Goal: Information Seeking & Learning: Learn about a topic

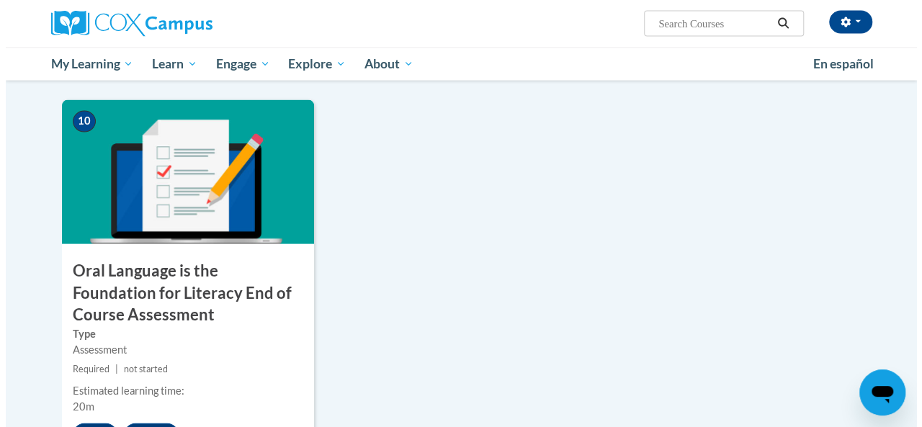
scroll to position [1552, 0]
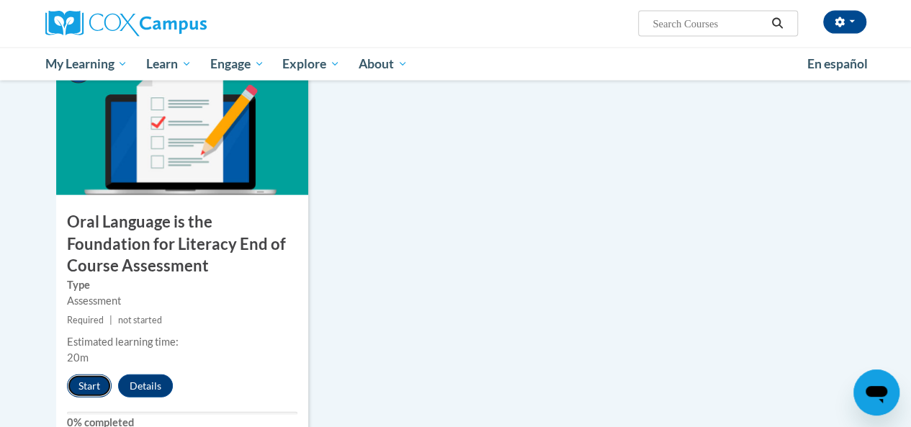
click at [86, 381] on button "Start" at bounding box center [89, 386] width 45 height 23
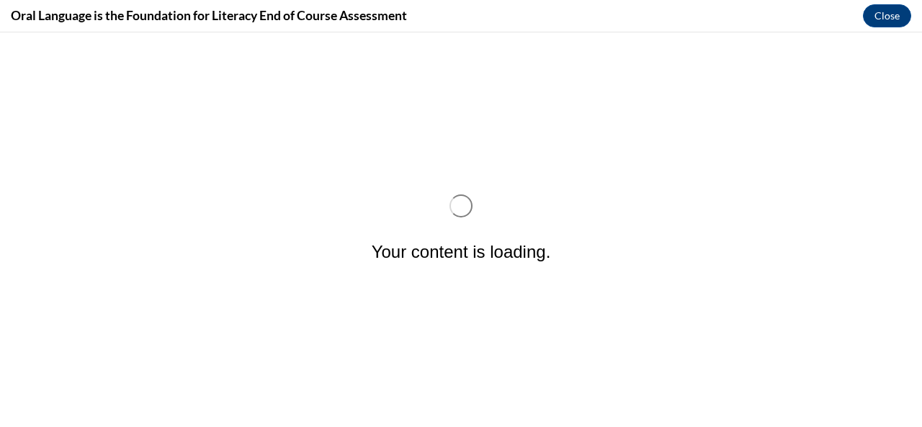
scroll to position [0, 0]
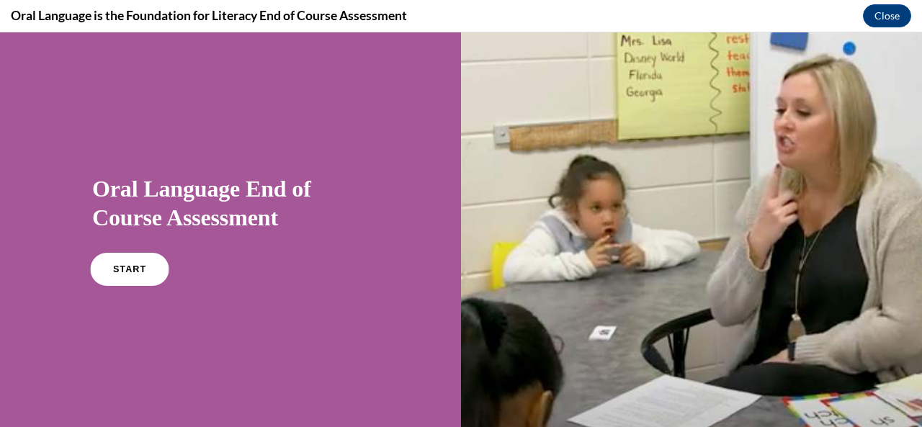
click at [123, 269] on span "START" at bounding box center [129, 269] width 33 height 11
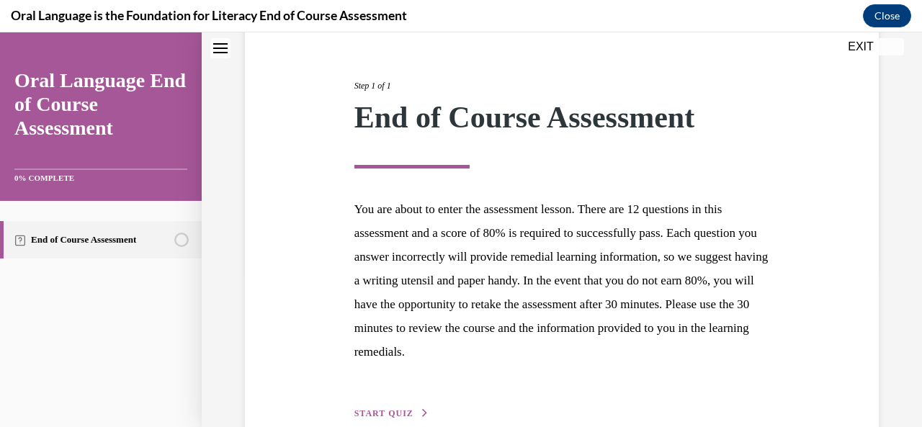
scroll to position [233, 0]
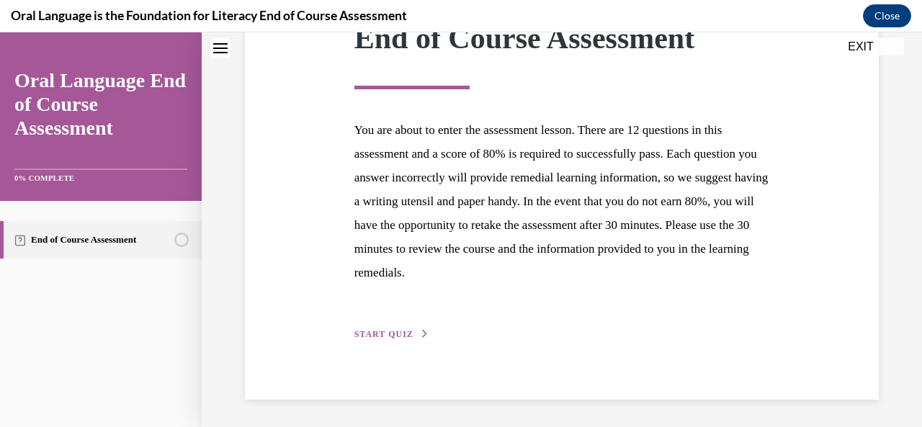
click at [381, 334] on span "START QUIZ" at bounding box center [383, 334] width 59 height 10
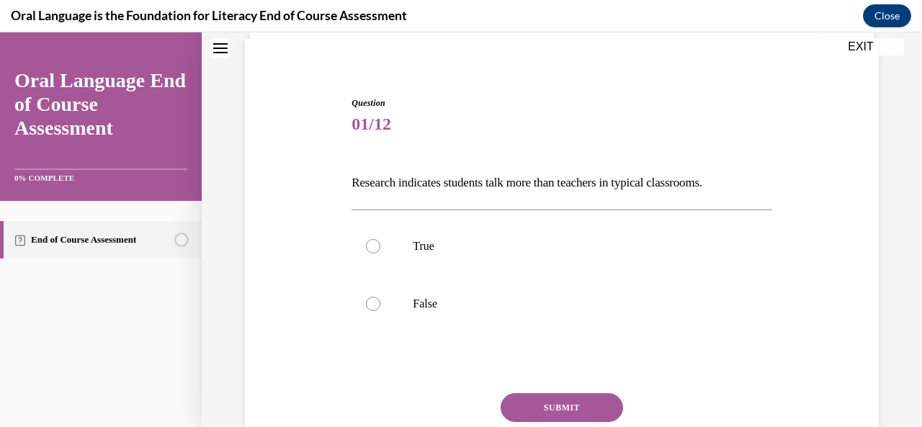
scroll to position [114, 0]
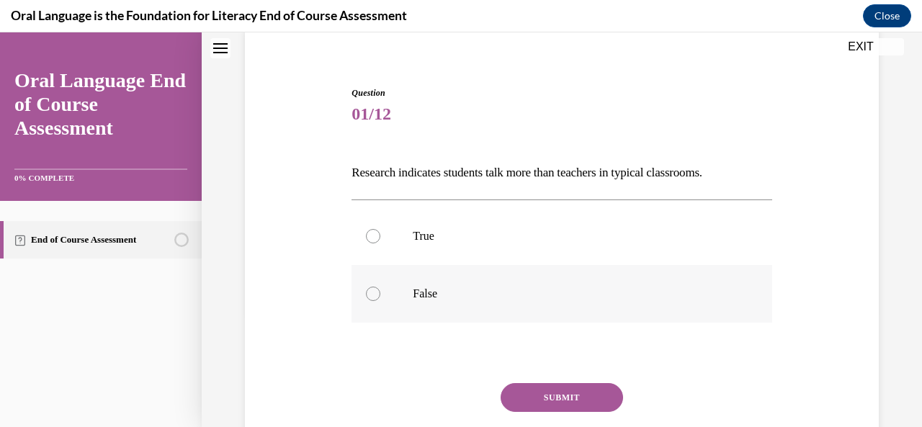
click at [365, 299] on label "False" at bounding box center [562, 294] width 420 height 58
click at [366, 299] on input "False" at bounding box center [373, 294] width 14 height 14
radio input "true"
click at [579, 397] on button "SUBMIT" at bounding box center [562, 397] width 122 height 29
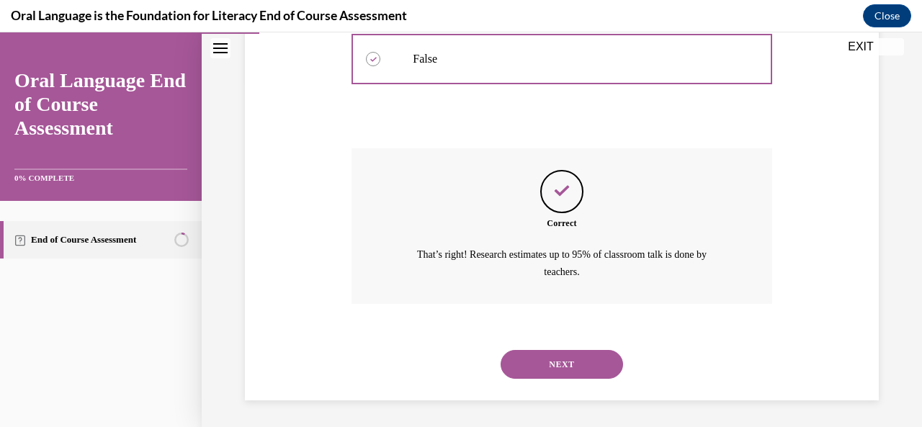
scroll to position [349, 0]
click at [585, 364] on button "NEXT" at bounding box center [562, 363] width 122 height 29
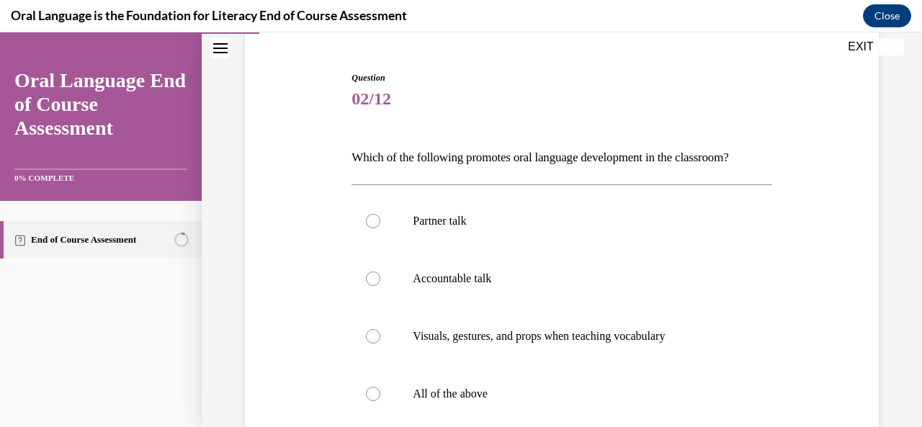
scroll to position [128, 0]
click at [379, 408] on label "All of the above" at bounding box center [562, 395] width 420 height 58
click at [379, 402] on input "All of the above" at bounding box center [373, 395] width 14 height 14
radio input "true"
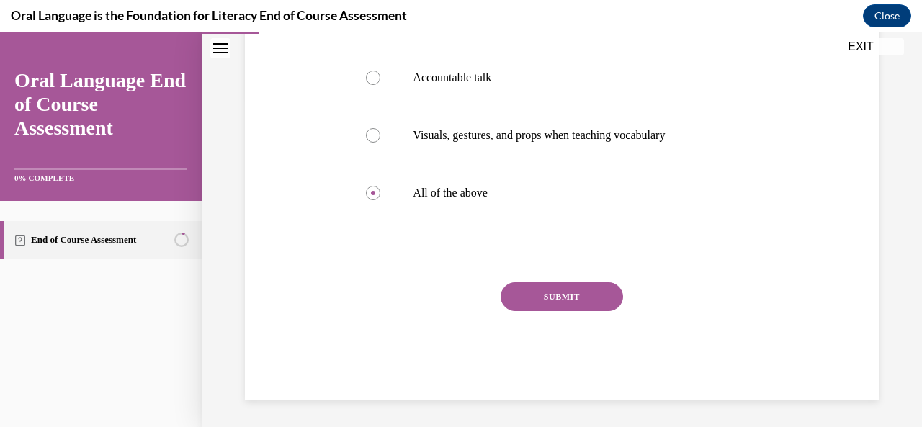
click at [574, 295] on button "SUBMIT" at bounding box center [562, 296] width 122 height 29
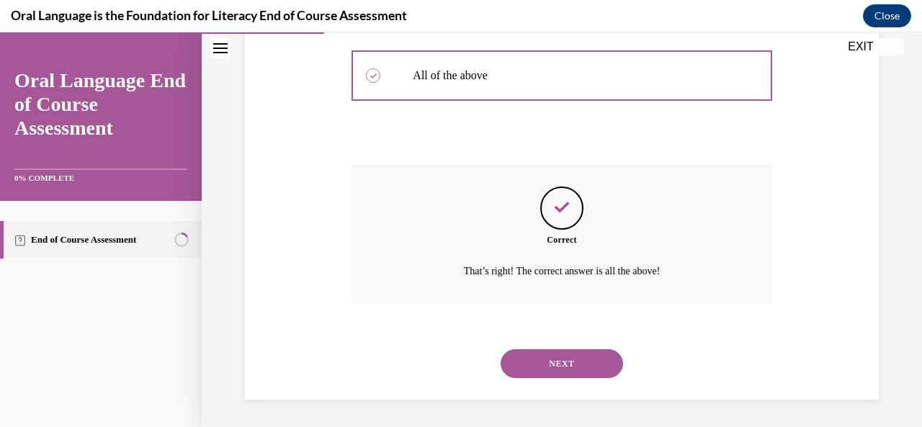
scroll to position [448, 0]
click at [569, 355] on button "NEXT" at bounding box center [562, 363] width 122 height 29
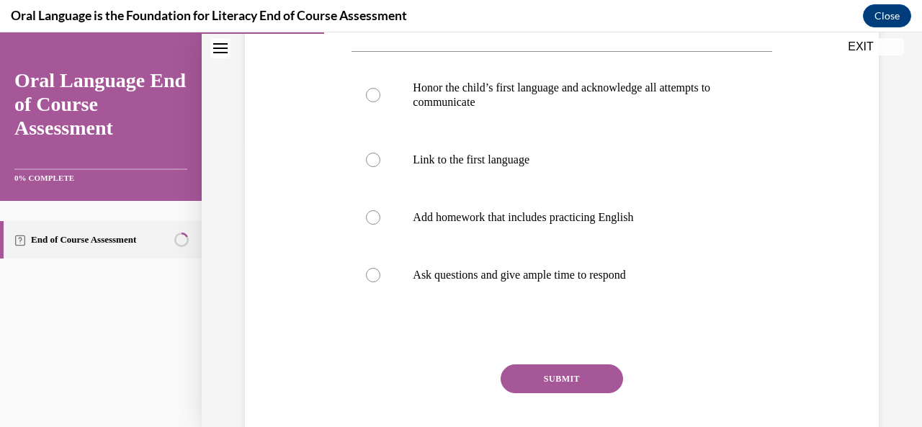
scroll to position [290, 0]
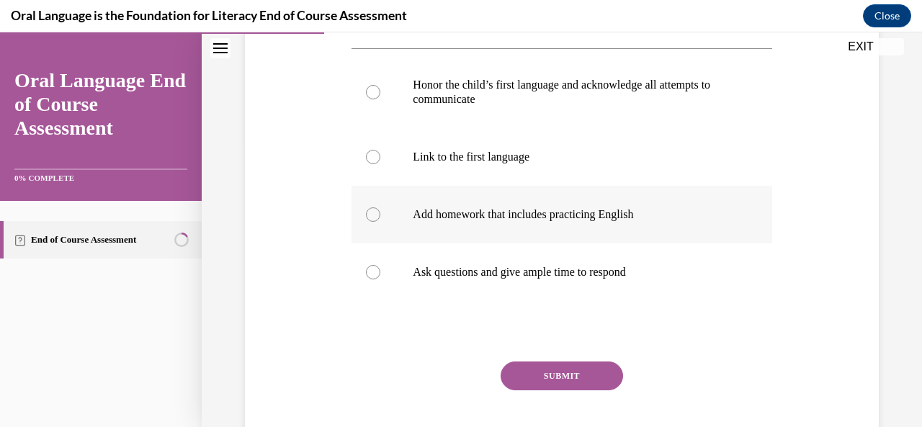
click at [615, 218] on p "Add homework that includes practicing English" at bounding box center [574, 215] width 323 height 14
click at [380, 218] on input "Add homework that includes practicing English" at bounding box center [373, 215] width 14 height 14
radio input "true"
click at [592, 381] on button "SUBMIT" at bounding box center [562, 376] width 122 height 29
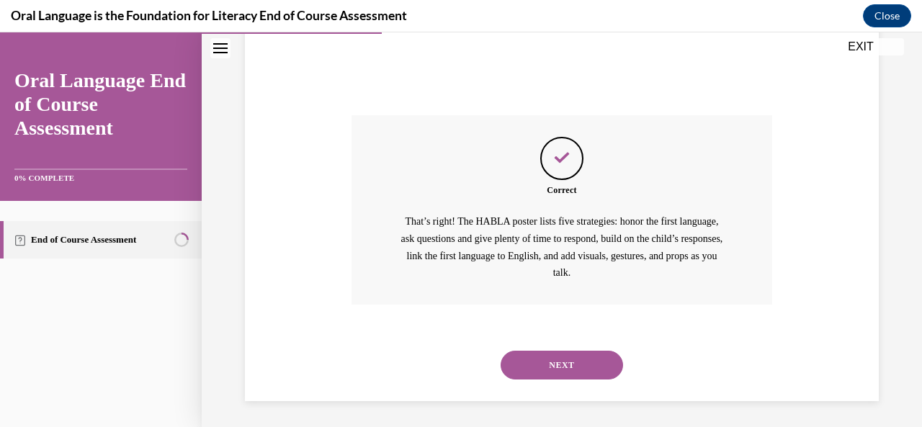
scroll to position [538, 0]
click at [560, 366] on button "NEXT" at bounding box center [562, 363] width 122 height 29
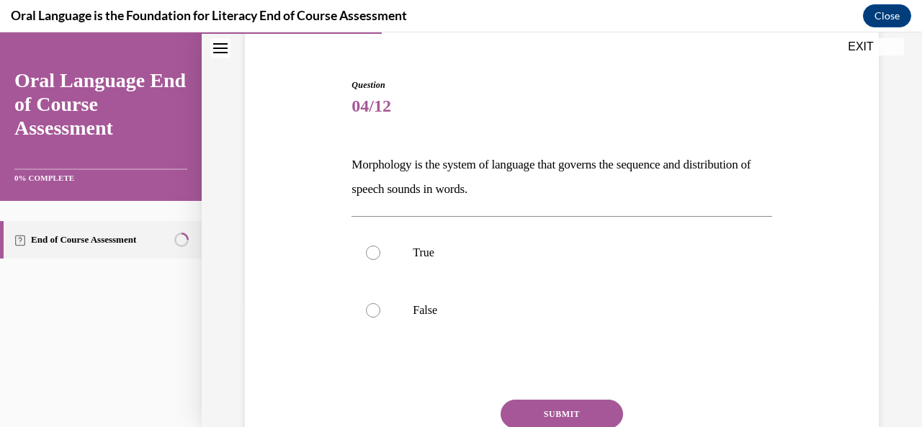
scroll to position [122, 0]
click at [370, 248] on div at bounding box center [373, 252] width 14 height 14
click at [370, 248] on input "True" at bounding box center [373, 252] width 14 height 14
radio input "true"
click at [592, 405] on button "SUBMIT" at bounding box center [562, 413] width 122 height 29
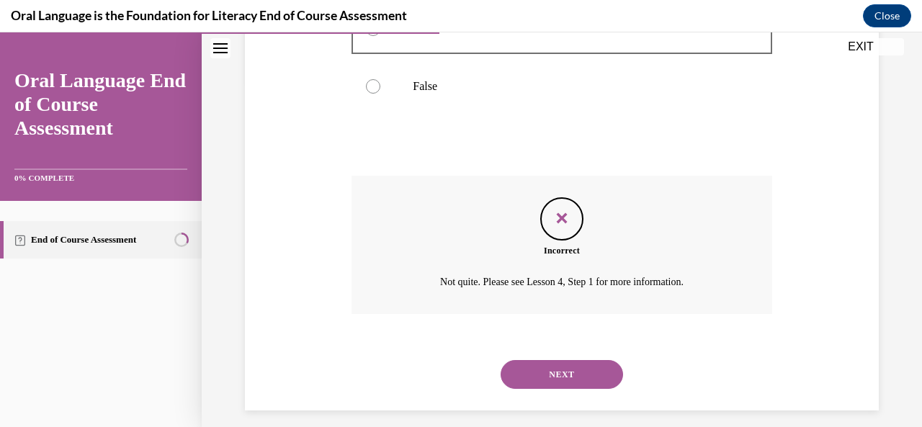
scroll to position [357, 0]
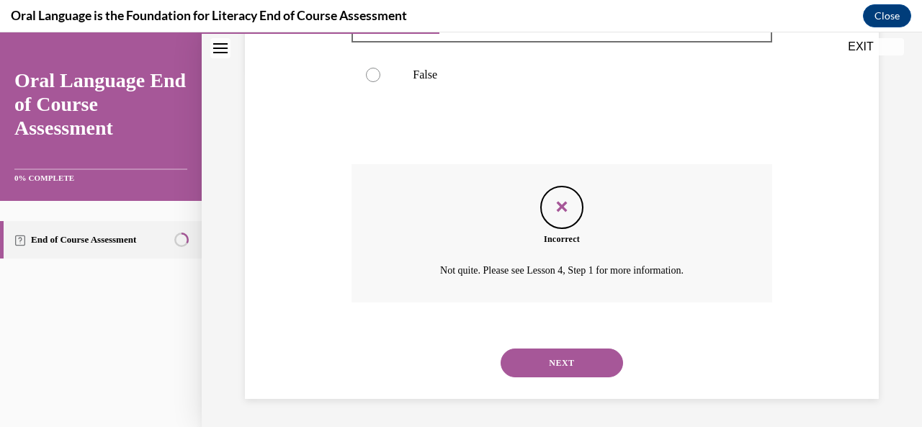
click at [568, 362] on button "NEXT" at bounding box center [562, 363] width 122 height 29
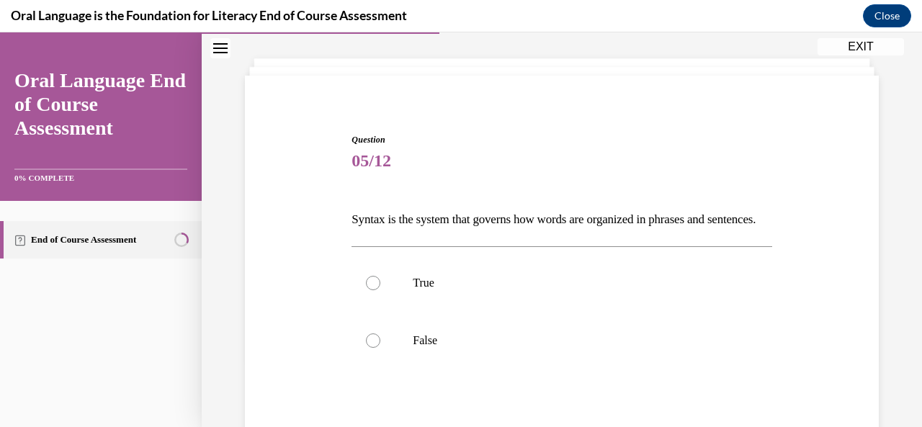
scroll to position [101, 0]
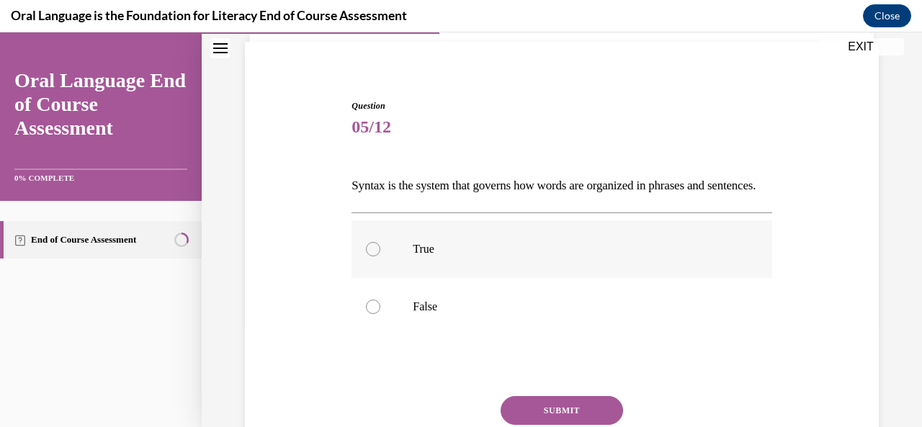
click at [370, 256] on div at bounding box center [373, 249] width 14 height 14
click at [370, 256] on input "True" at bounding box center [373, 249] width 14 height 14
radio input "true"
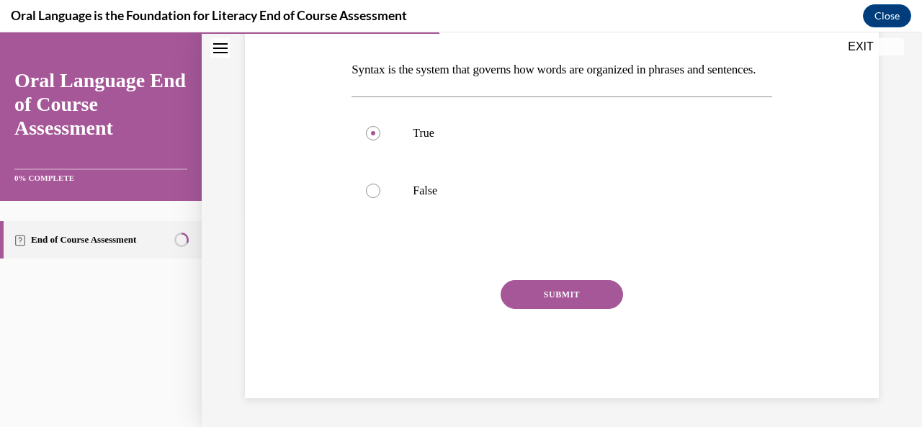
click at [565, 298] on button "SUBMIT" at bounding box center [562, 294] width 122 height 29
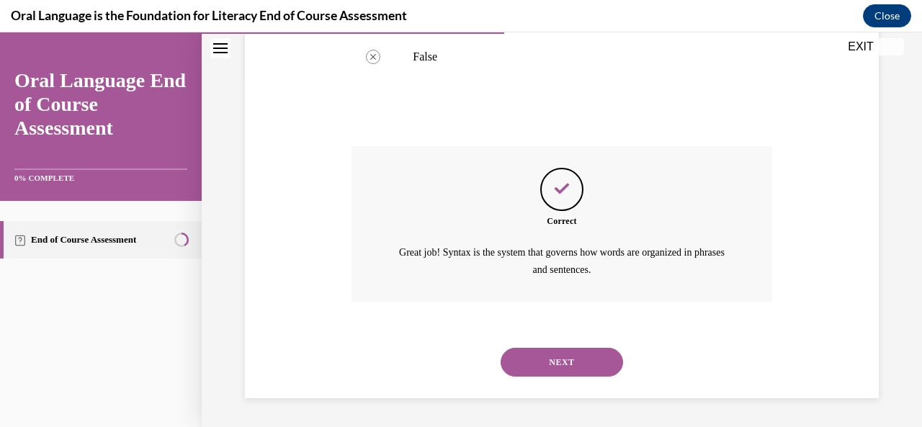
scroll to position [374, 0]
click at [575, 366] on button "NEXT" at bounding box center [562, 362] width 122 height 29
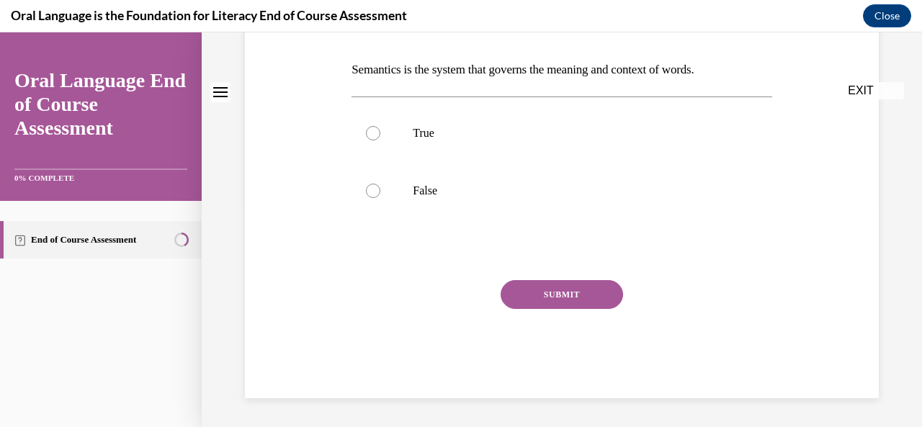
scroll to position [0, 0]
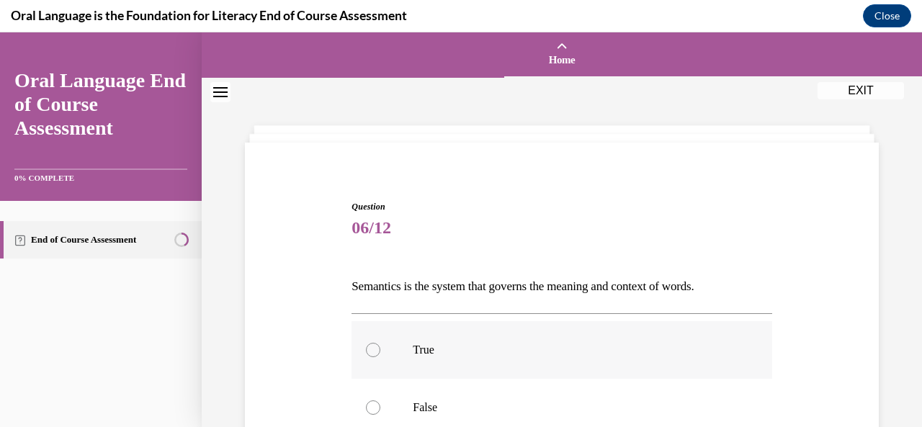
click at [376, 348] on div at bounding box center [373, 350] width 14 height 14
click at [376, 348] on input "True" at bounding box center [373, 350] width 14 height 14
radio input "true"
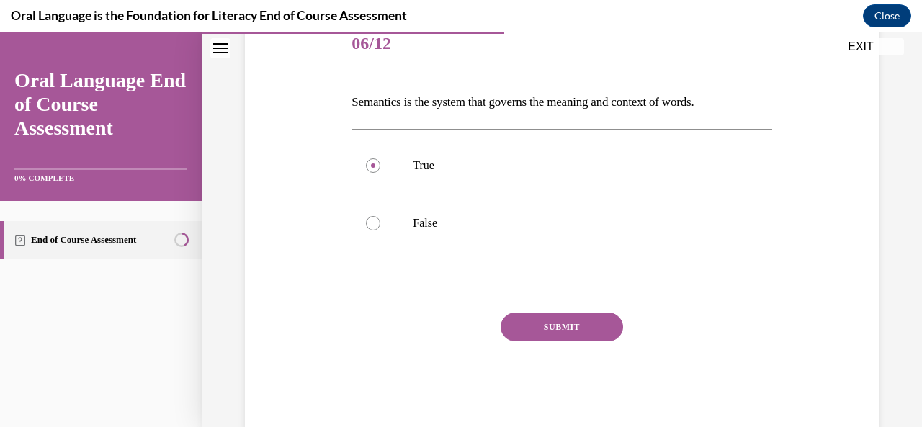
click at [576, 321] on button "SUBMIT" at bounding box center [562, 327] width 122 height 29
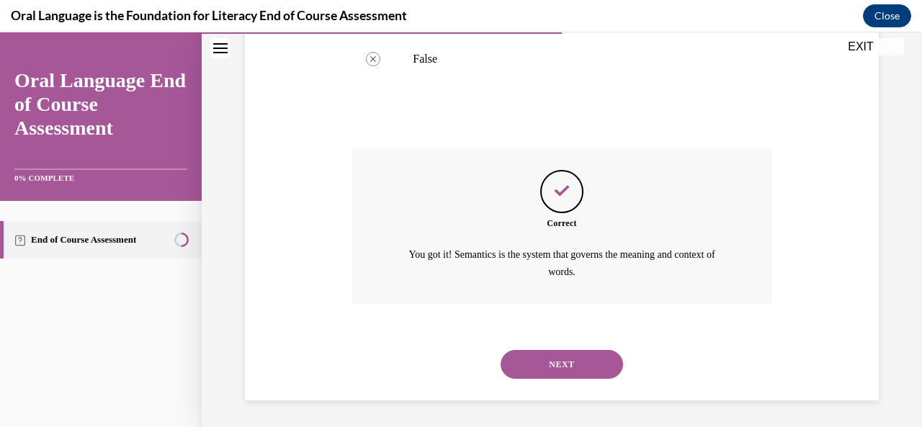
scroll to position [349, 0]
click at [569, 367] on button "NEXT" at bounding box center [562, 363] width 122 height 29
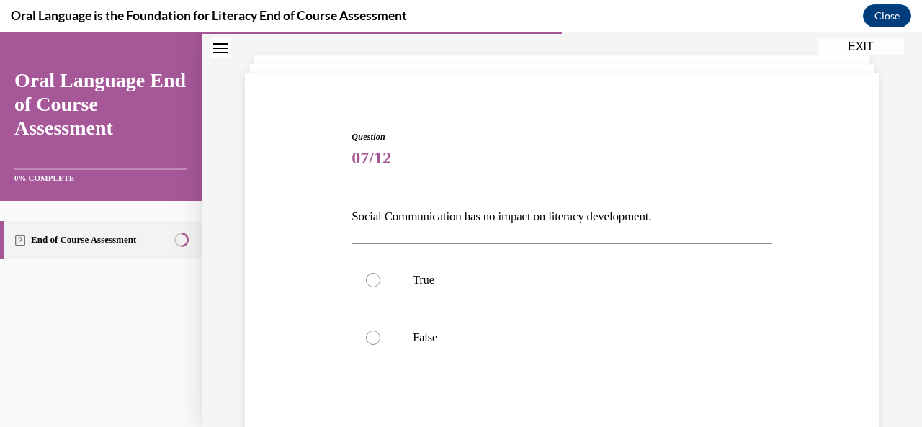
scroll to position [84, 0]
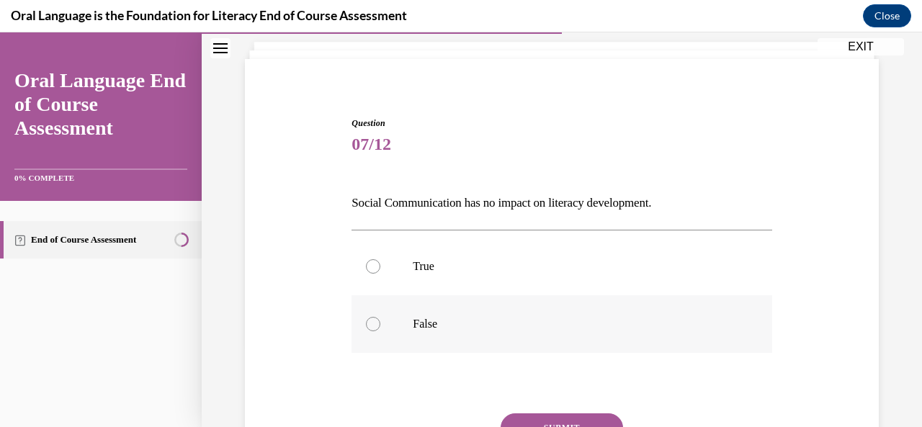
click at [380, 333] on label "False" at bounding box center [562, 324] width 420 height 58
click at [380, 331] on input "False" at bounding box center [373, 324] width 14 height 14
radio input "true"
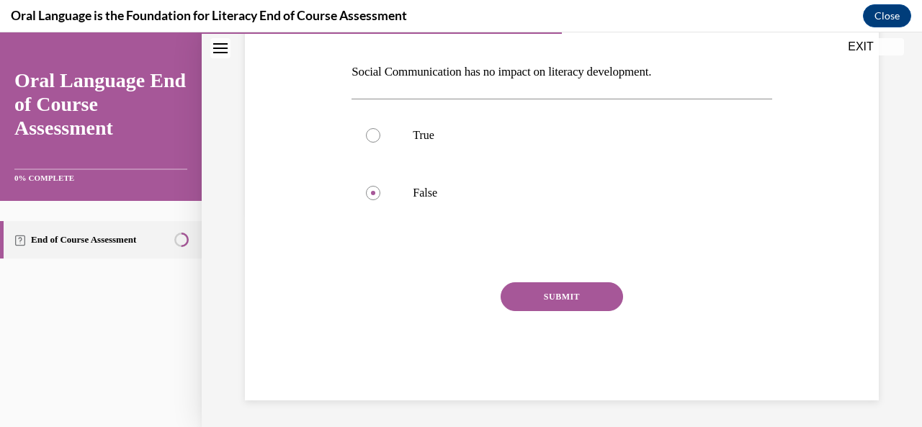
click at [578, 295] on button "SUBMIT" at bounding box center [562, 296] width 122 height 29
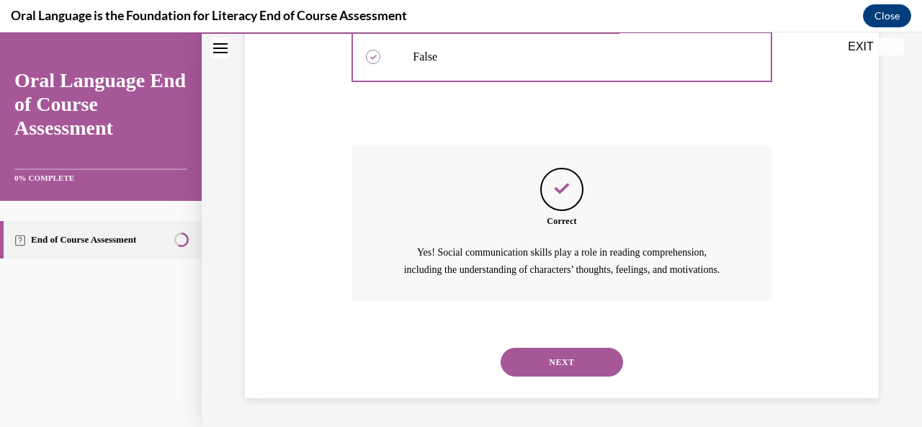
scroll to position [367, 0]
click at [569, 360] on button "NEXT" at bounding box center [562, 362] width 122 height 29
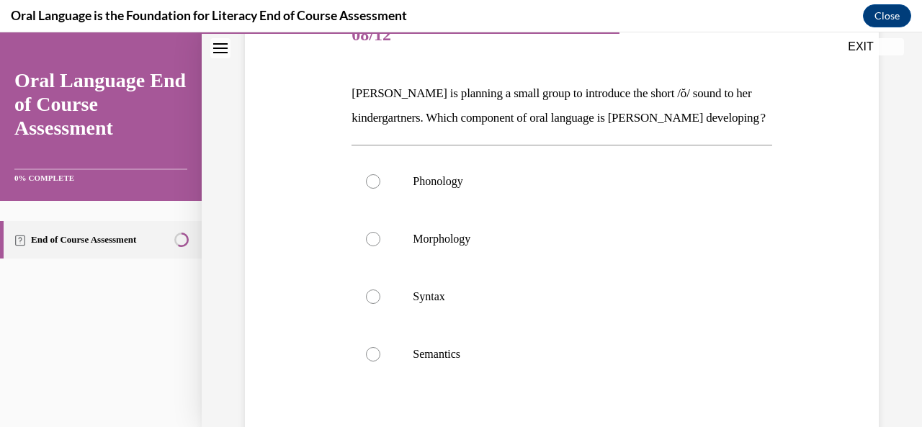
scroll to position [193, 0]
click at [371, 189] on div at bounding box center [373, 181] width 14 height 14
click at [371, 189] on input "Phonology" at bounding box center [373, 181] width 14 height 14
radio input "true"
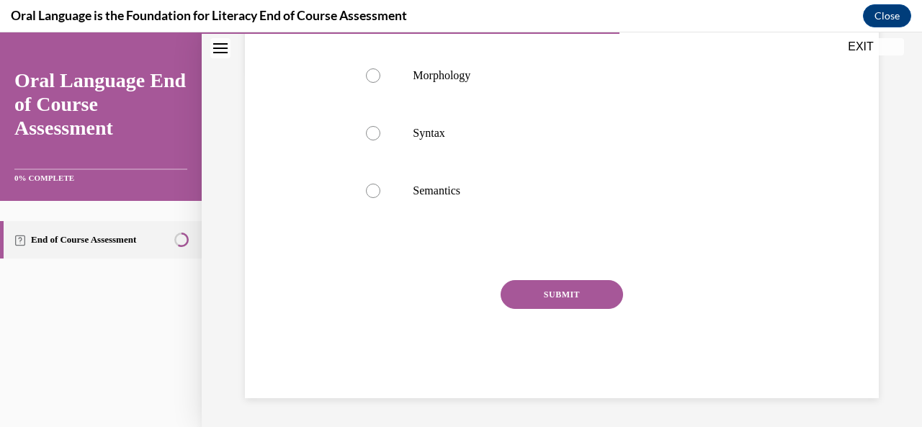
click at [571, 289] on button "SUBMIT" at bounding box center [562, 294] width 122 height 29
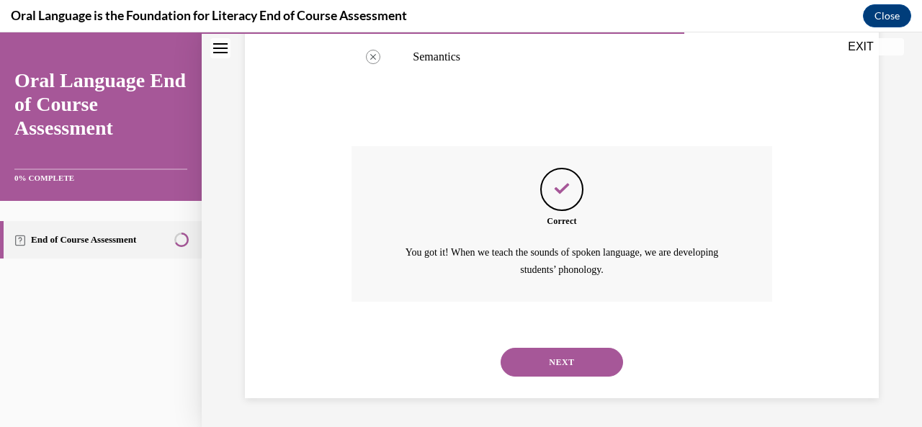
scroll to position [514, 0]
click at [578, 365] on button "NEXT" at bounding box center [562, 362] width 122 height 29
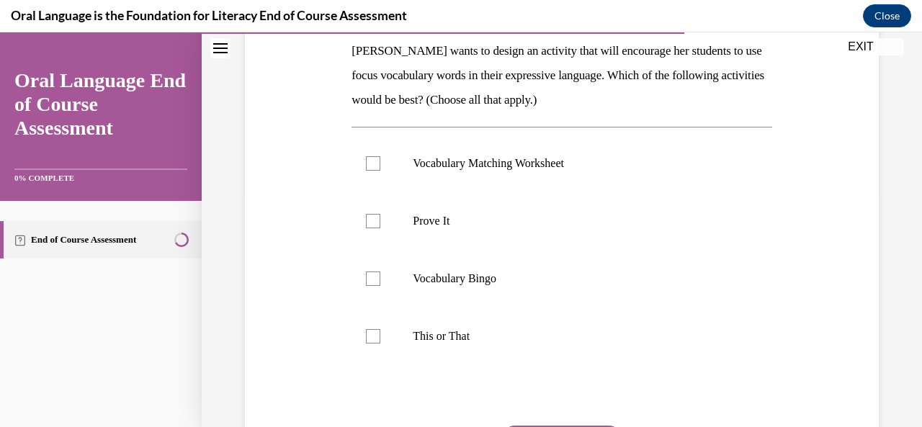
scroll to position [236, 0]
click at [372, 218] on div at bounding box center [373, 220] width 14 height 14
click at [372, 218] on input "Prove It" at bounding box center [373, 220] width 14 height 14
checkbox input "true"
click at [370, 342] on label "This or That" at bounding box center [562, 336] width 420 height 58
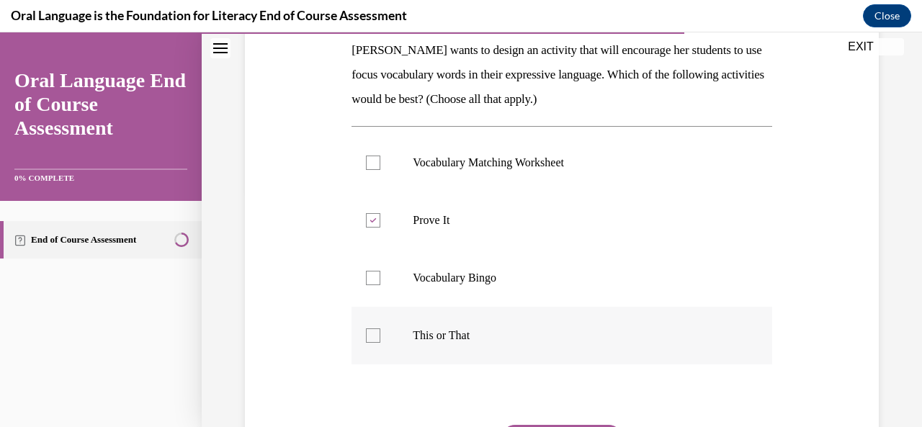
click at [370, 342] on input "This or That" at bounding box center [373, 336] width 14 height 14
checkbox input "true"
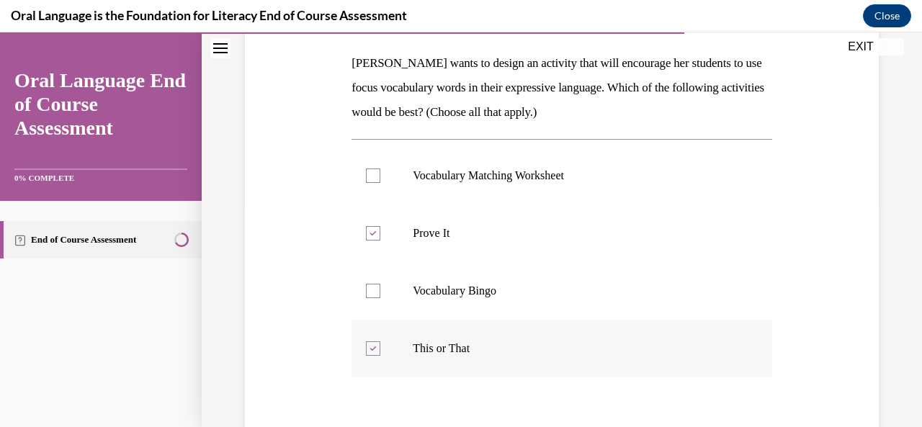
scroll to position [223, 0]
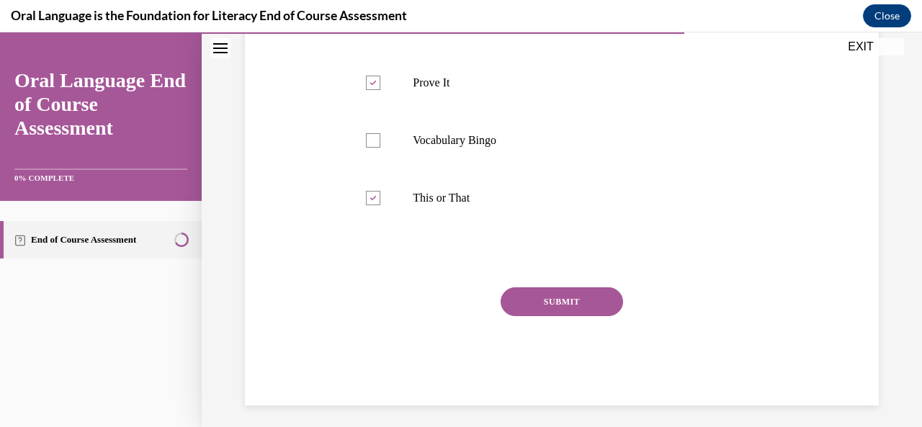
click at [578, 303] on button "SUBMIT" at bounding box center [562, 301] width 122 height 29
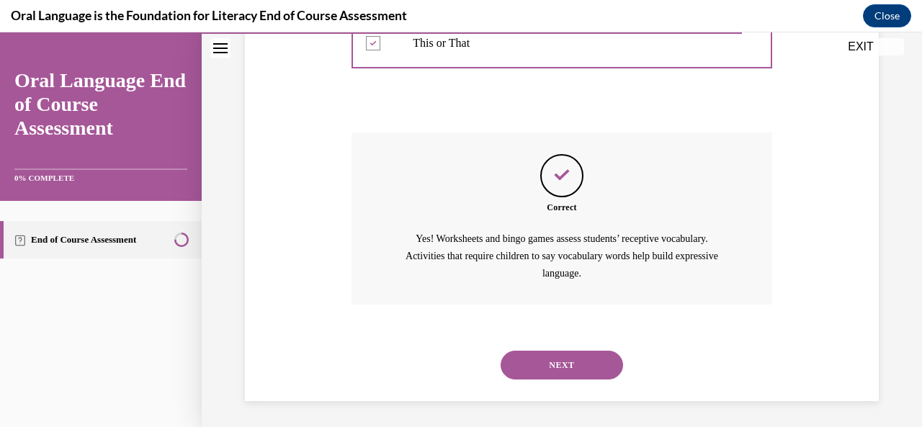
scroll to position [531, 0]
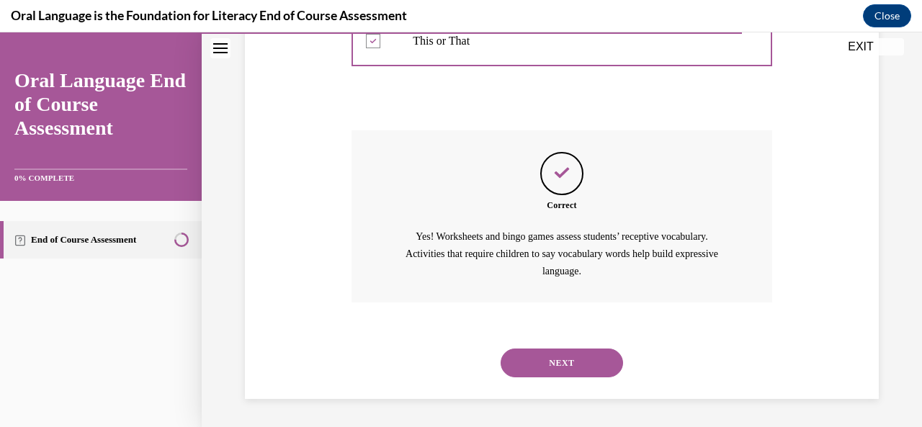
click at [565, 366] on button "NEXT" at bounding box center [562, 363] width 122 height 29
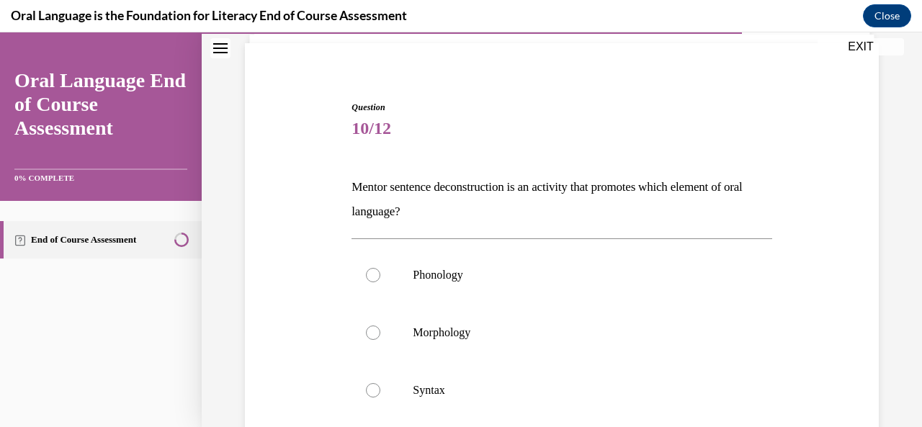
scroll to position [122, 0]
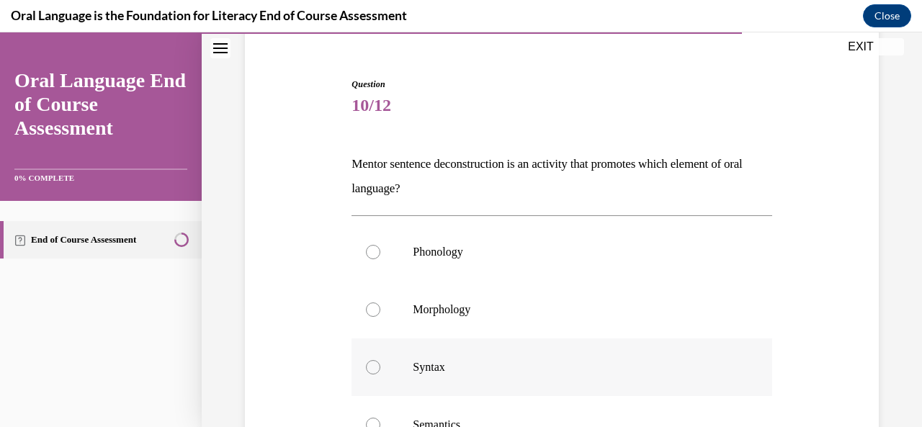
click at [374, 364] on div at bounding box center [373, 367] width 14 height 14
click at [374, 364] on input "Syntax" at bounding box center [373, 367] width 14 height 14
radio input "true"
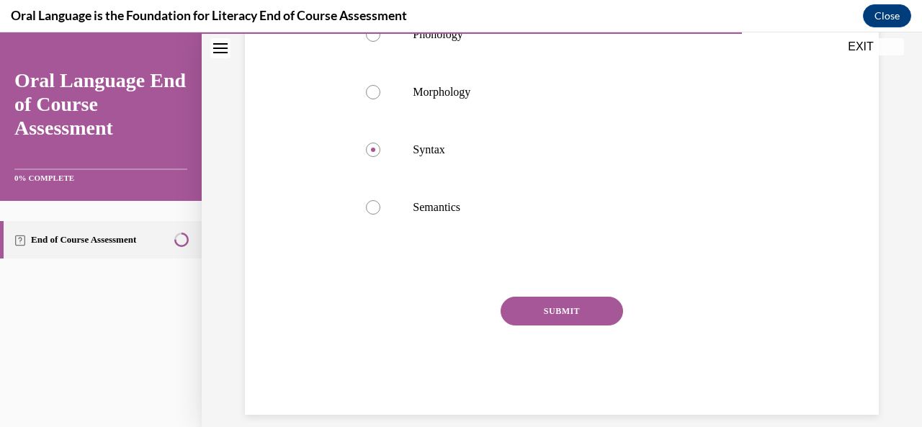
click at [573, 298] on button "SUBMIT" at bounding box center [562, 311] width 122 height 29
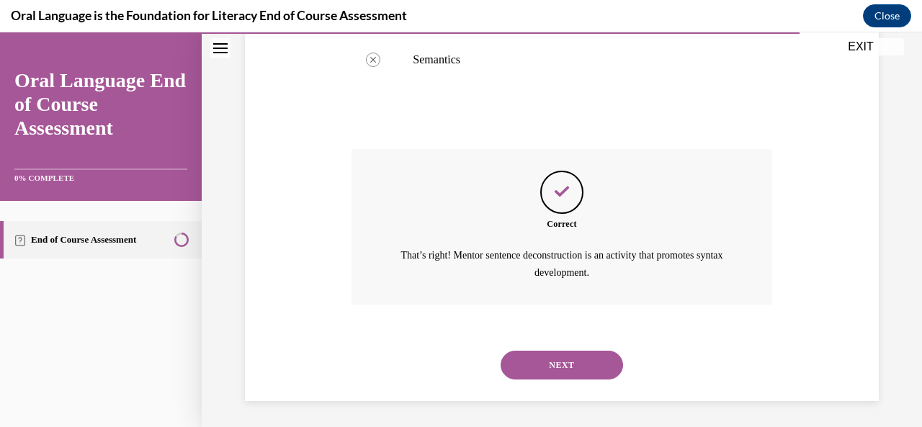
scroll to position [489, 0]
click at [574, 367] on button "NEXT" at bounding box center [562, 363] width 122 height 29
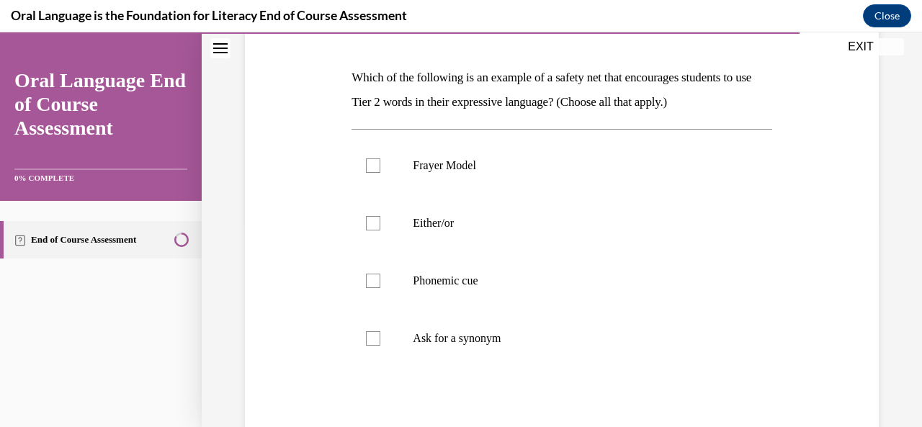
scroll to position [210, 0]
click at [366, 156] on label "Frayer Model" at bounding box center [562, 164] width 420 height 58
click at [366, 157] on input "Frayer Model" at bounding box center [373, 164] width 14 height 14
checkbox input "true"
click at [370, 284] on div at bounding box center [373, 279] width 14 height 14
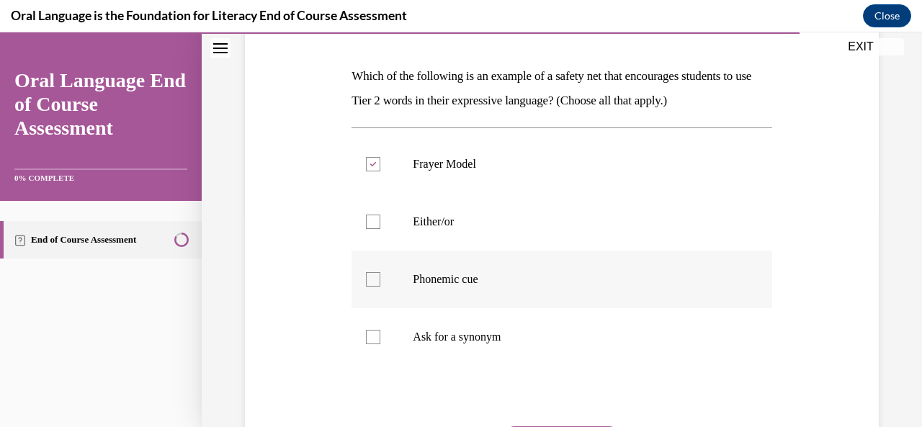
click at [370, 284] on input "Phonemic cue" at bounding box center [373, 279] width 14 height 14
checkbox input "true"
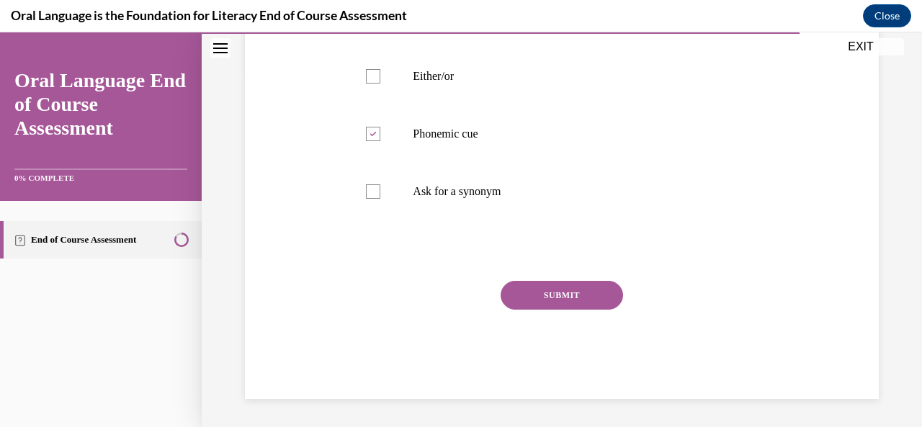
click at [570, 293] on button "SUBMIT" at bounding box center [562, 295] width 122 height 29
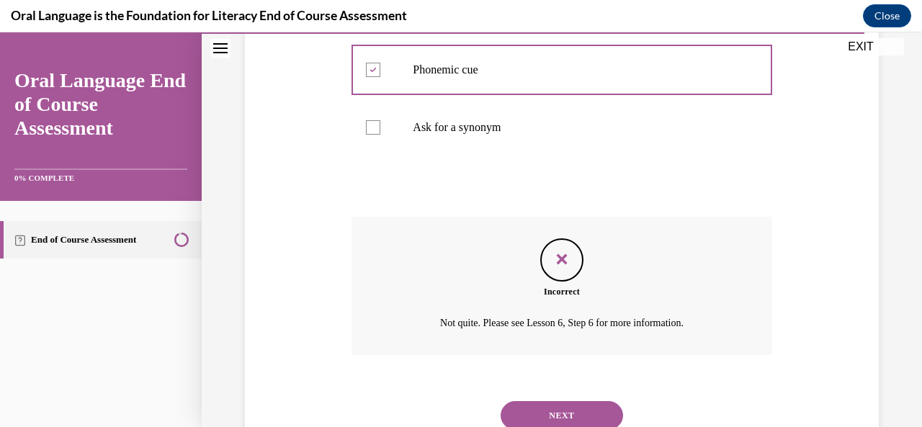
scroll to position [421, 0]
click at [581, 424] on button "NEXT" at bounding box center [562, 414] width 122 height 29
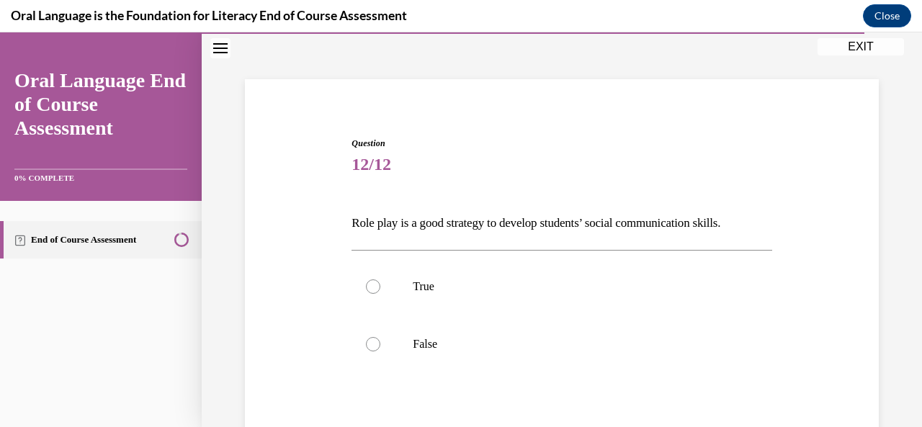
scroll to position [64, 0]
click at [370, 294] on label "True" at bounding box center [562, 286] width 420 height 58
click at [370, 293] on input "True" at bounding box center [373, 286] width 14 height 14
radio input "true"
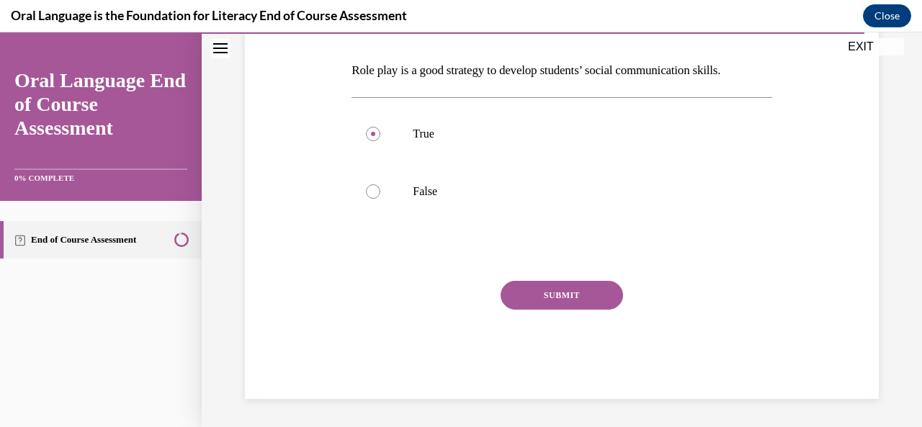
click at [576, 294] on button "SUBMIT" at bounding box center [562, 295] width 122 height 29
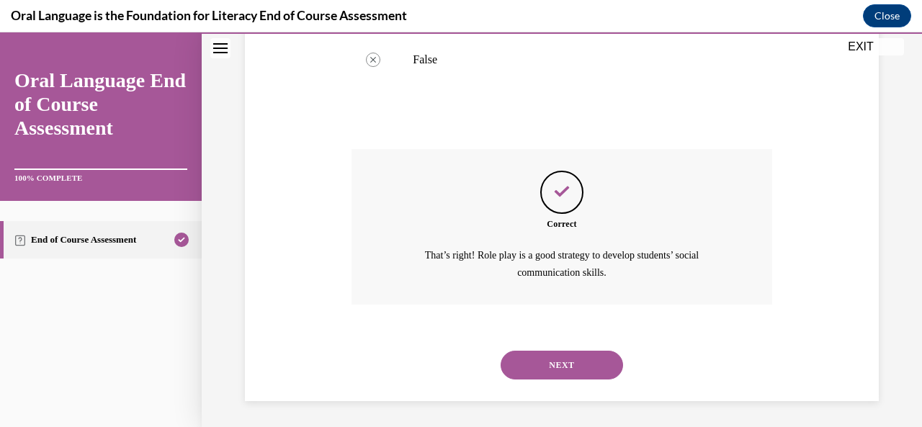
scroll to position [349, 0]
click at [576, 367] on button "NEXT" at bounding box center [562, 363] width 122 height 29
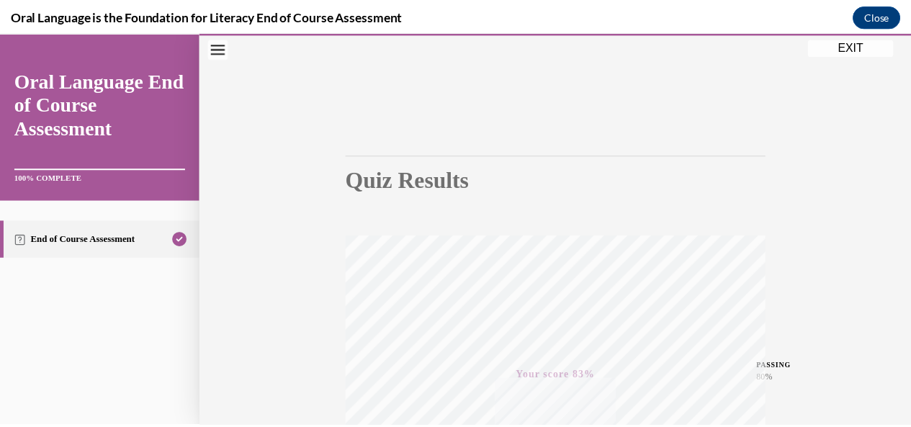
scroll to position [0, 0]
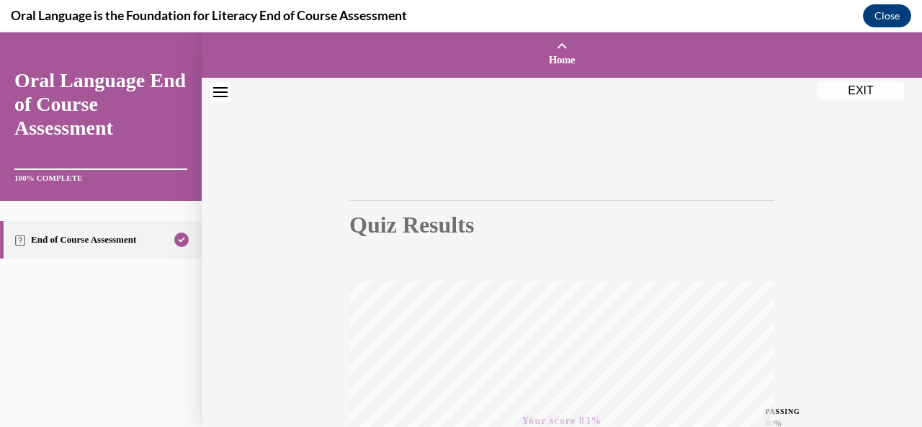
click at [821, 342] on div "Quiz Results PASSING 80% Your score 83% Passed PASSING 80% Your score Your scor…" at bounding box center [562, 424] width 720 height 693
click at [862, 87] on button "EXIT" at bounding box center [861, 90] width 86 height 17
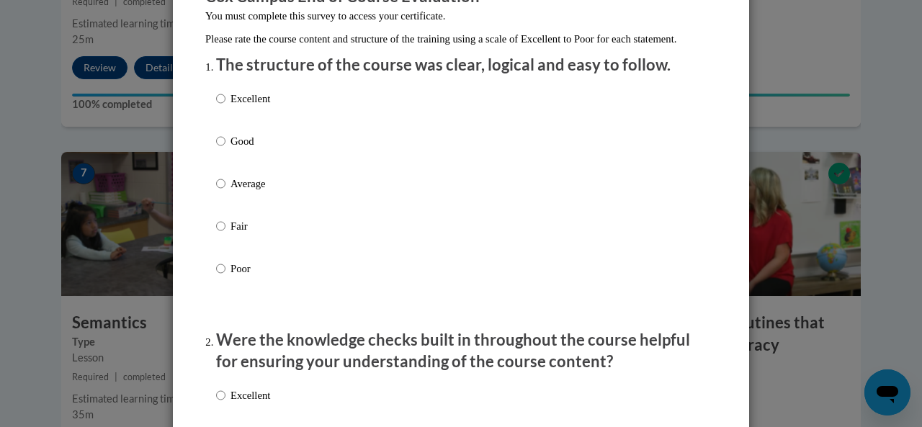
scroll to position [148, 0]
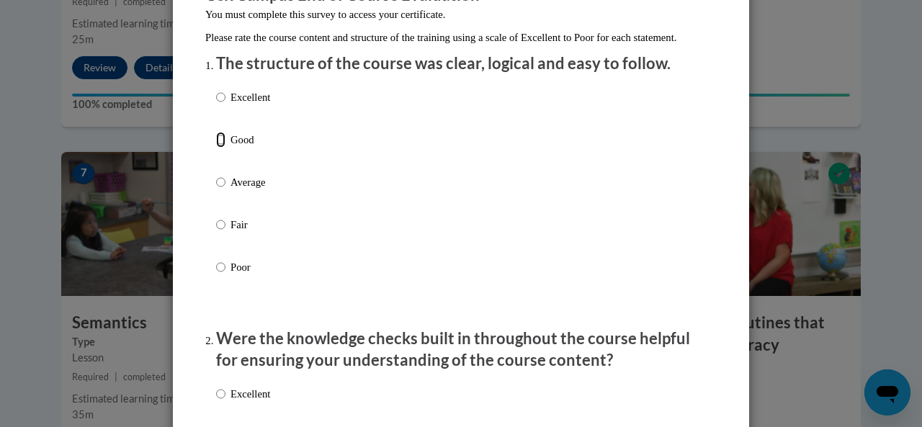
click at [216, 148] on input "Good" at bounding box center [220, 140] width 9 height 16
radio input "true"
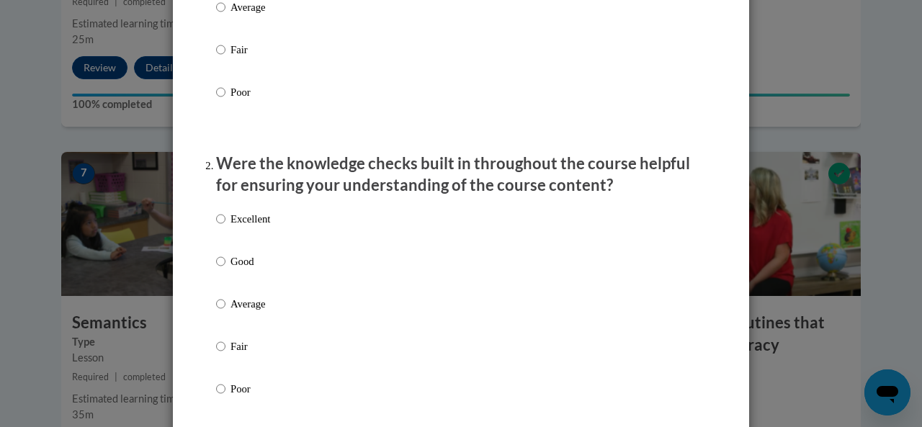
scroll to position [324, 0]
click at [216, 269] on input "Good" at bounding box center [220, 261] width 9 height 16
radio input "true"
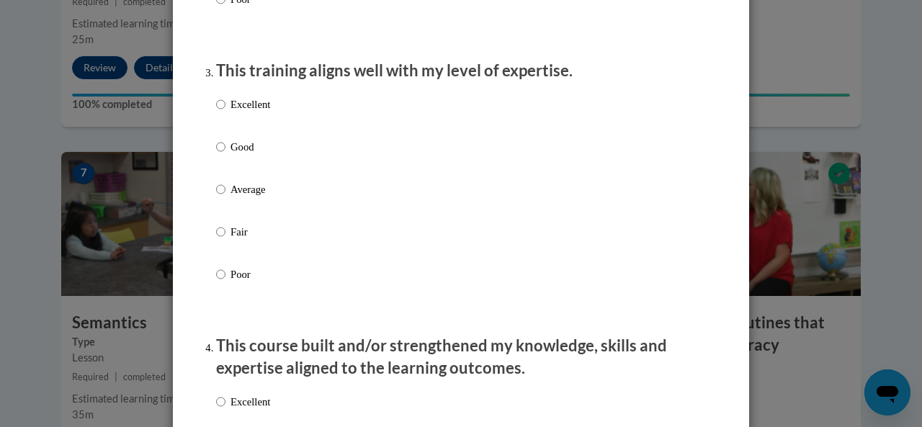
scroll to position [743, 0]
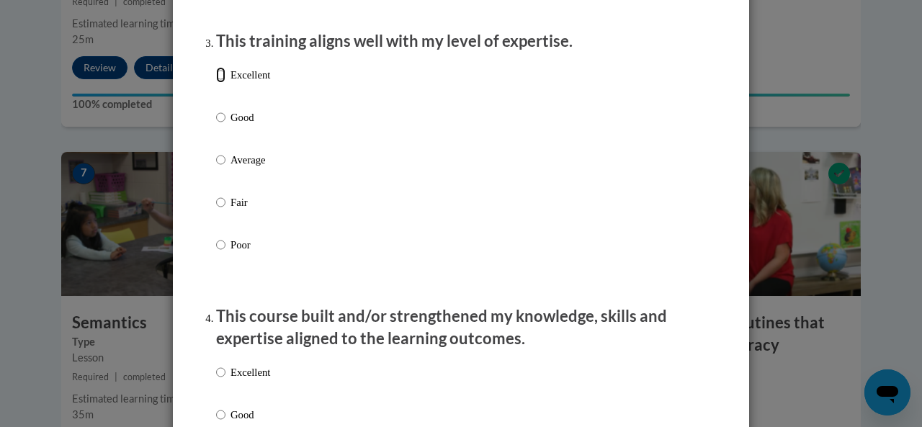
click at [216, 83] on input "Excellent" at bounding box center [220, 75] width 9 height 16
radio input "true"
click at [216, 125] on input "Good" at bounding box center [220, 118] width 9 height 16
radio input "true"
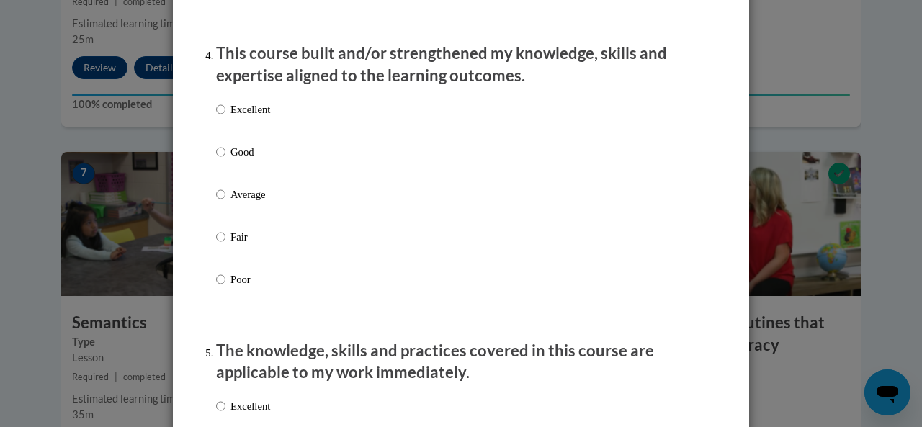
scroll to position [1020, 0]
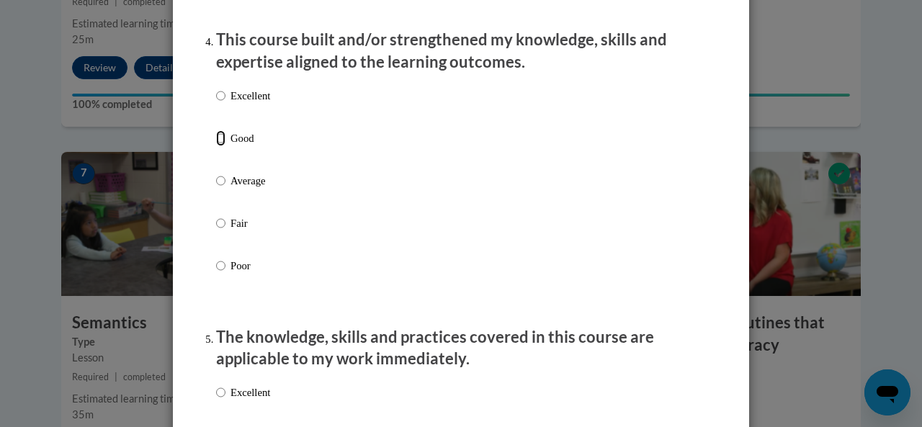
click at [216, 146] on input "Good" at bounding box center [220, 138] width 9 height 16
radio input "true"
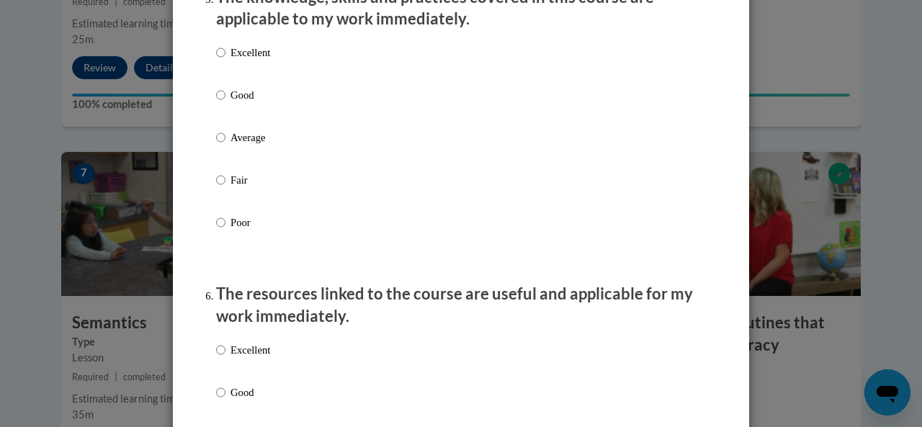
scroll to position [1362, 0]
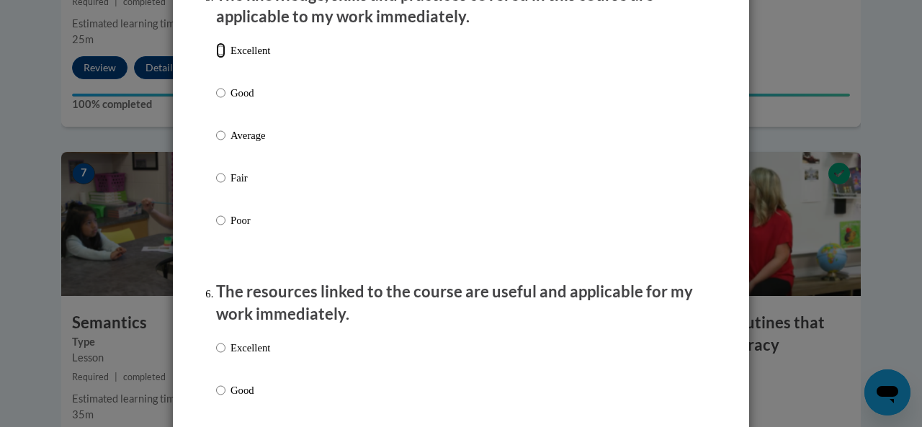
click at [216, 58] on input "Excellent" at bounding box center [220, 51] width 9 height 16
radio input "true"
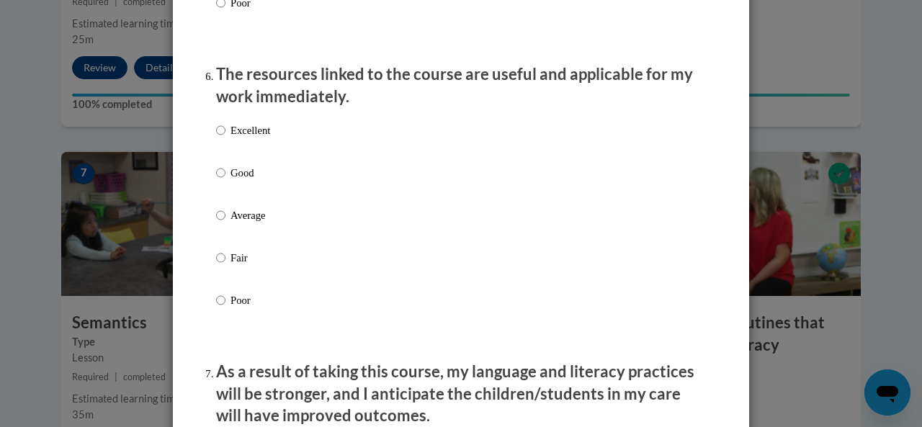
scroll to position [1580, 0]
click at [216, 138] on input "Excellent" at bounding box center [220, 130] width 9 height 16
radio input "true"
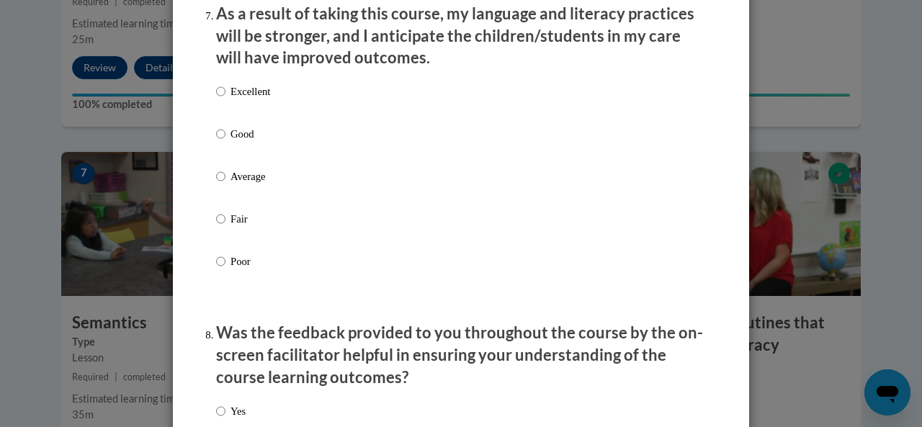
scroll to position [1938, 0]
click at [216, 141] on input "Good" at bounding box center [220, 133] width 9 height 16
radio input "true"
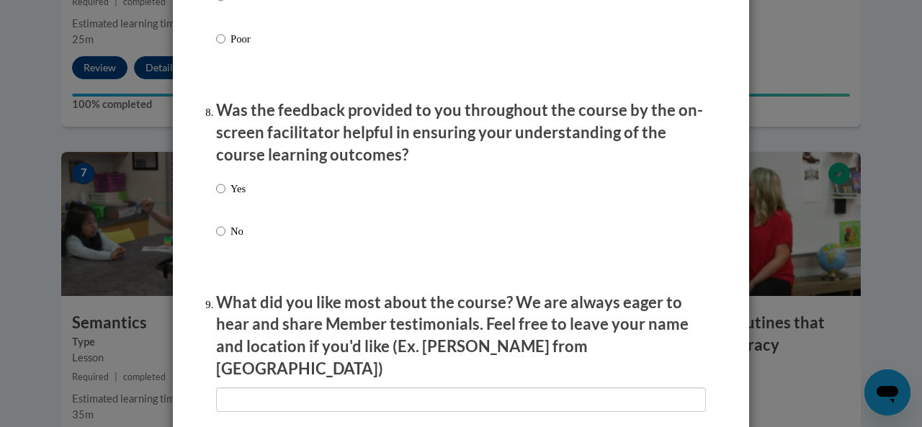
scroll to position [2177, 0]
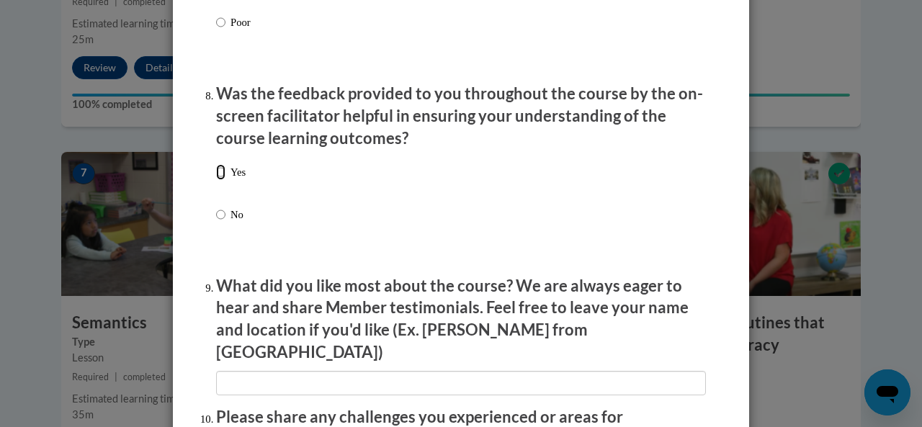
click at [216, 180] on input "Yes" at bounding box center [220, 172] width 9 height 16
radio input "true"
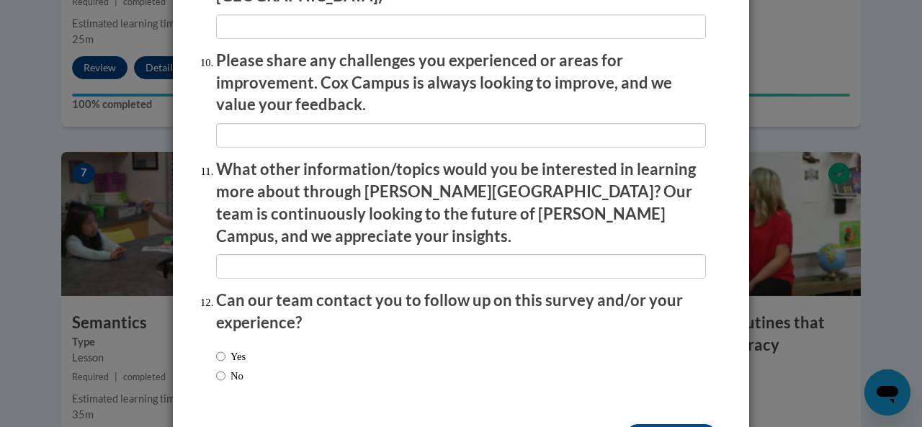
scroll to position [2535, 0]
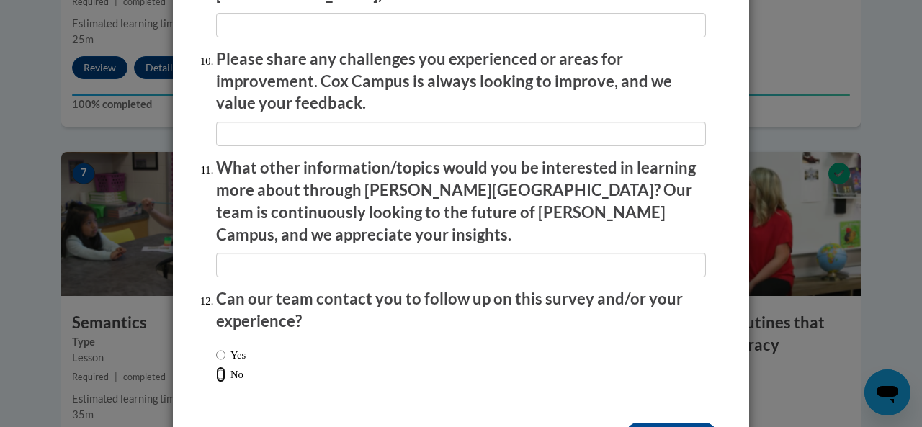
click at [216, 367] on input "No" at bounding box center [220, 375] width 9 height 16
radio input "true"
click at [684, 423] on input "Submit feedback" at bounding box center [671, 434] width 91 height 23
